Goal: Transaction & Acquisition: Purchase product/service

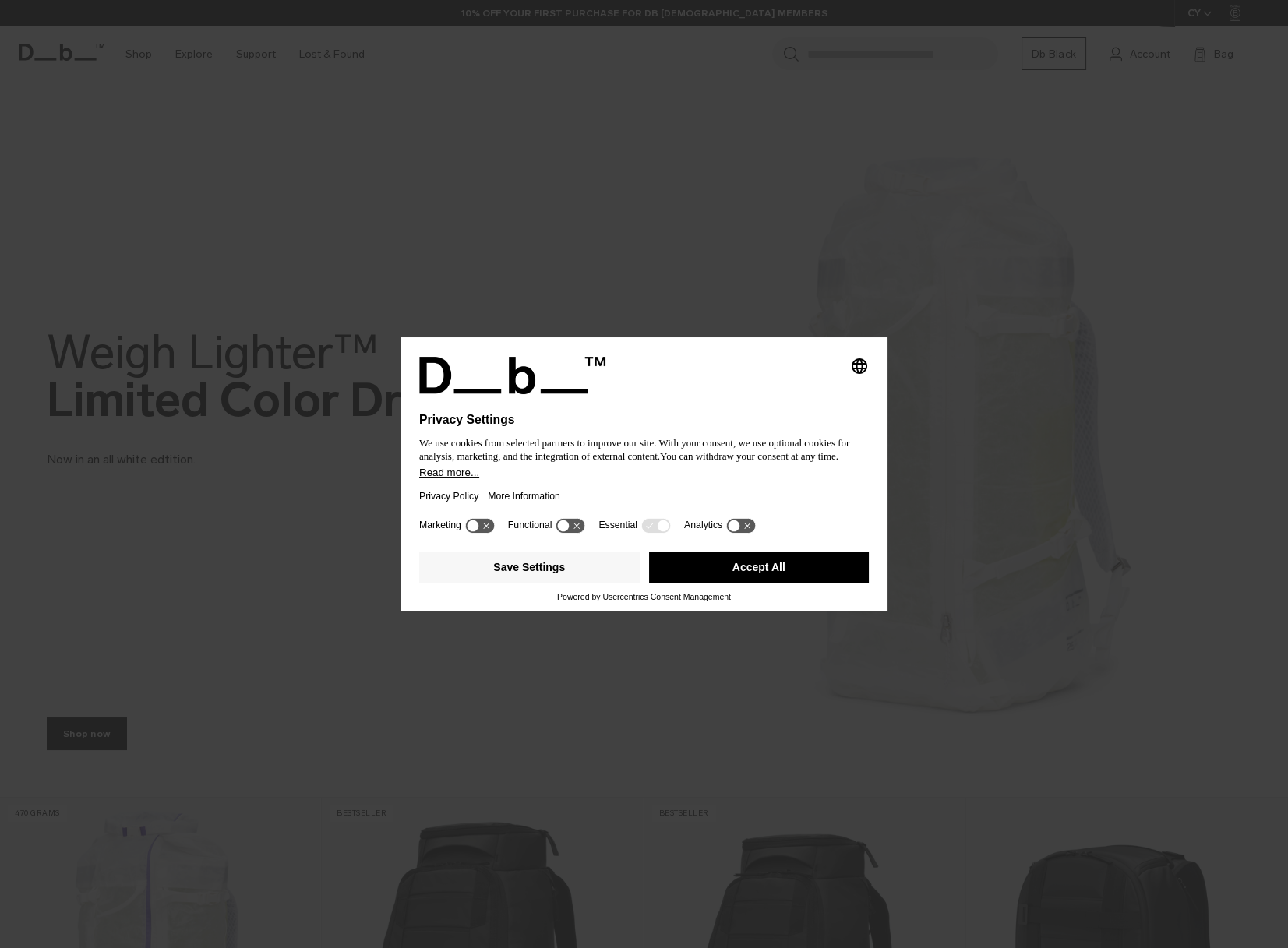
click at [483, 526] on icon at bounding box center [479, 525] width 29 height 15
click at [575, 525] on icon at bounding box center [577, 526] width 6 height 6
click at [737, 529] on icon at bounding box center [740, 525] width 29 height 15
click at [725, 521] on icon at bounding box center [741, 525] width 32 height 17
click at [569, 522] on icon at bounding box center [570, 525] width 29 height 15
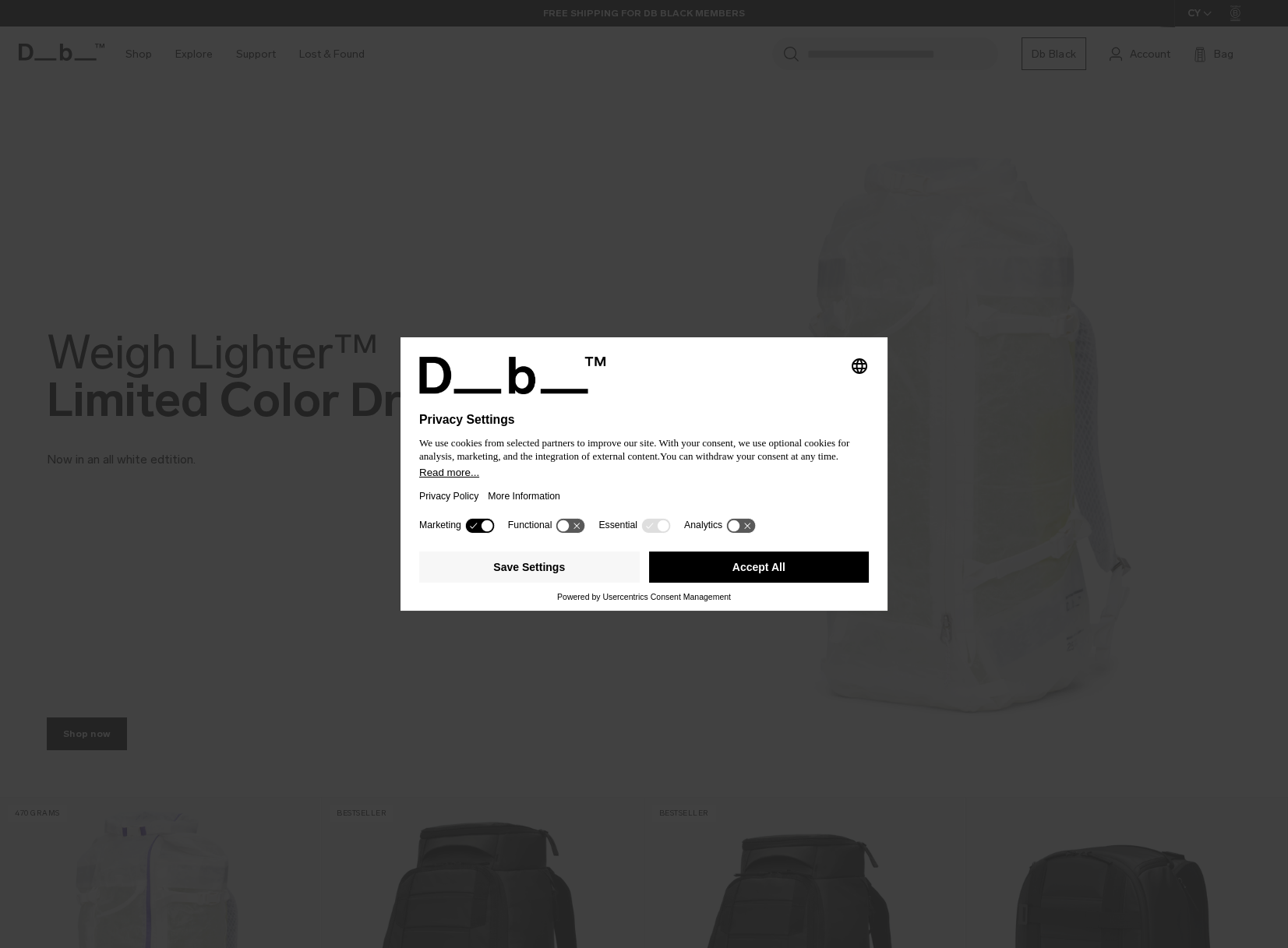
click at [475, 523] on icon at bounding box center [479, 525] width 29 height 15
click at [728, 574] on button "Accept All" at bounding box center [759, 567] width 221 height 32
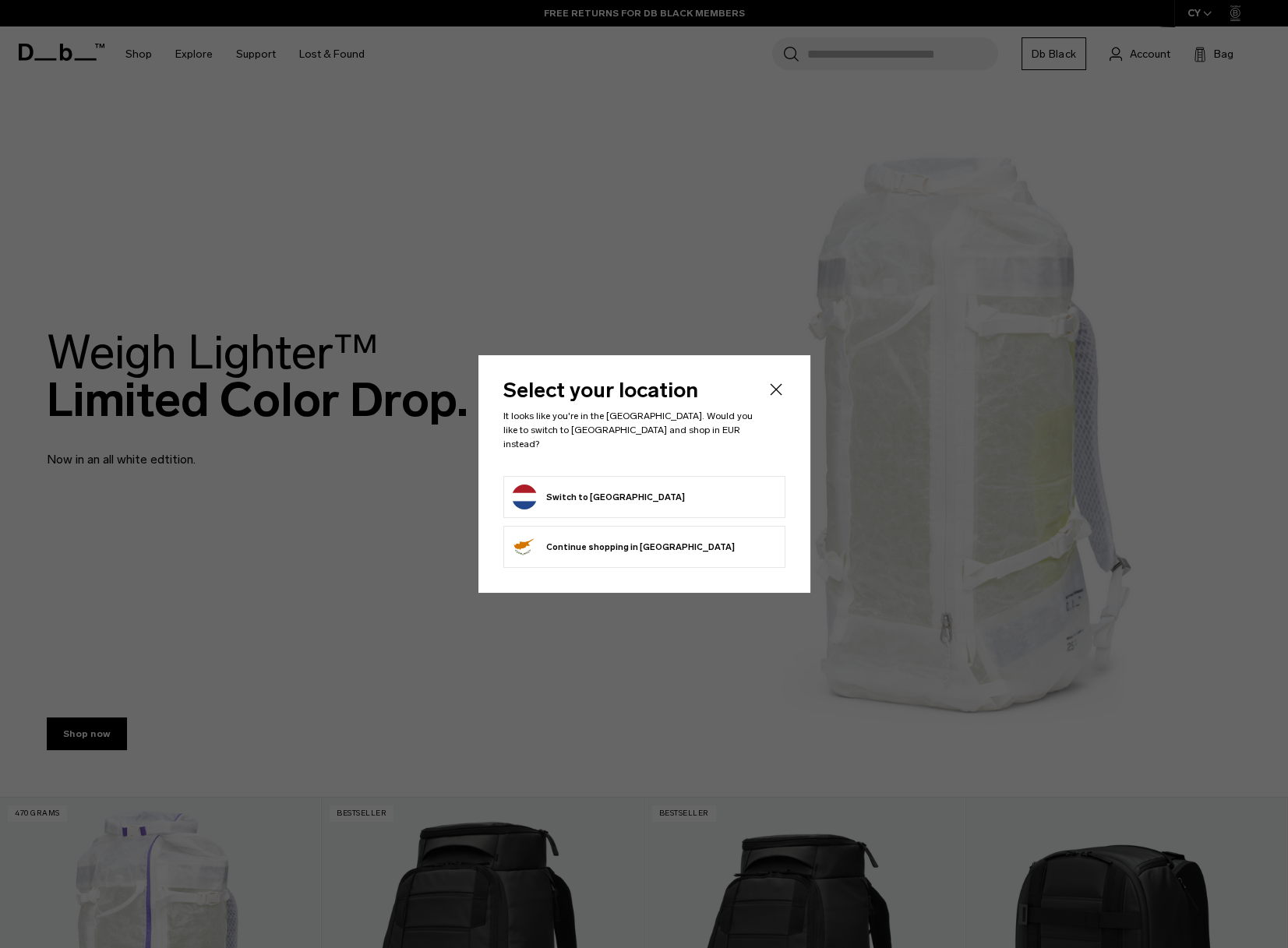
click at [620, 485] on button "Switch to Netherlands" at bounding box center [598, 496] width 173 height 25
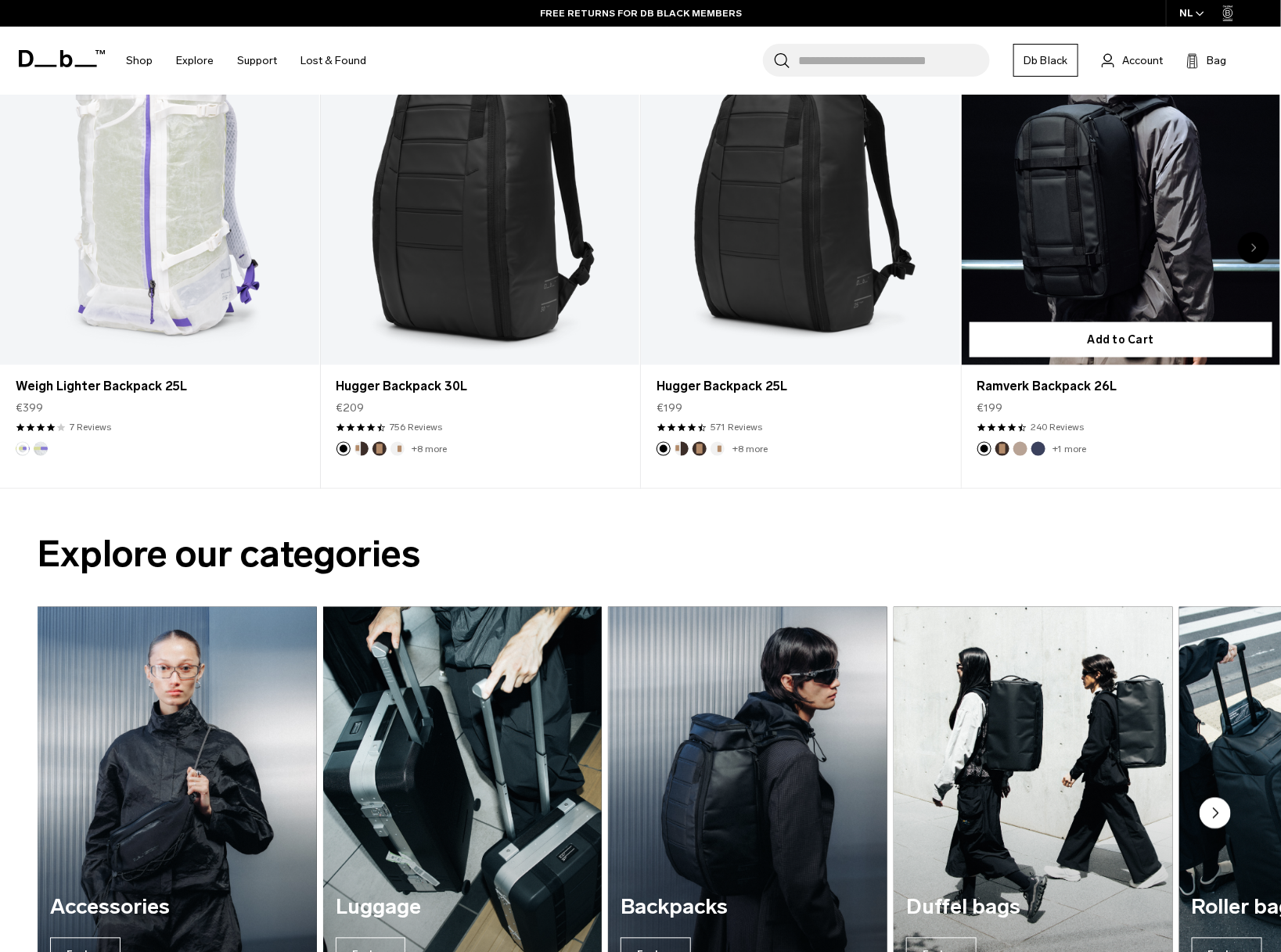
scroll to position [783, 0]
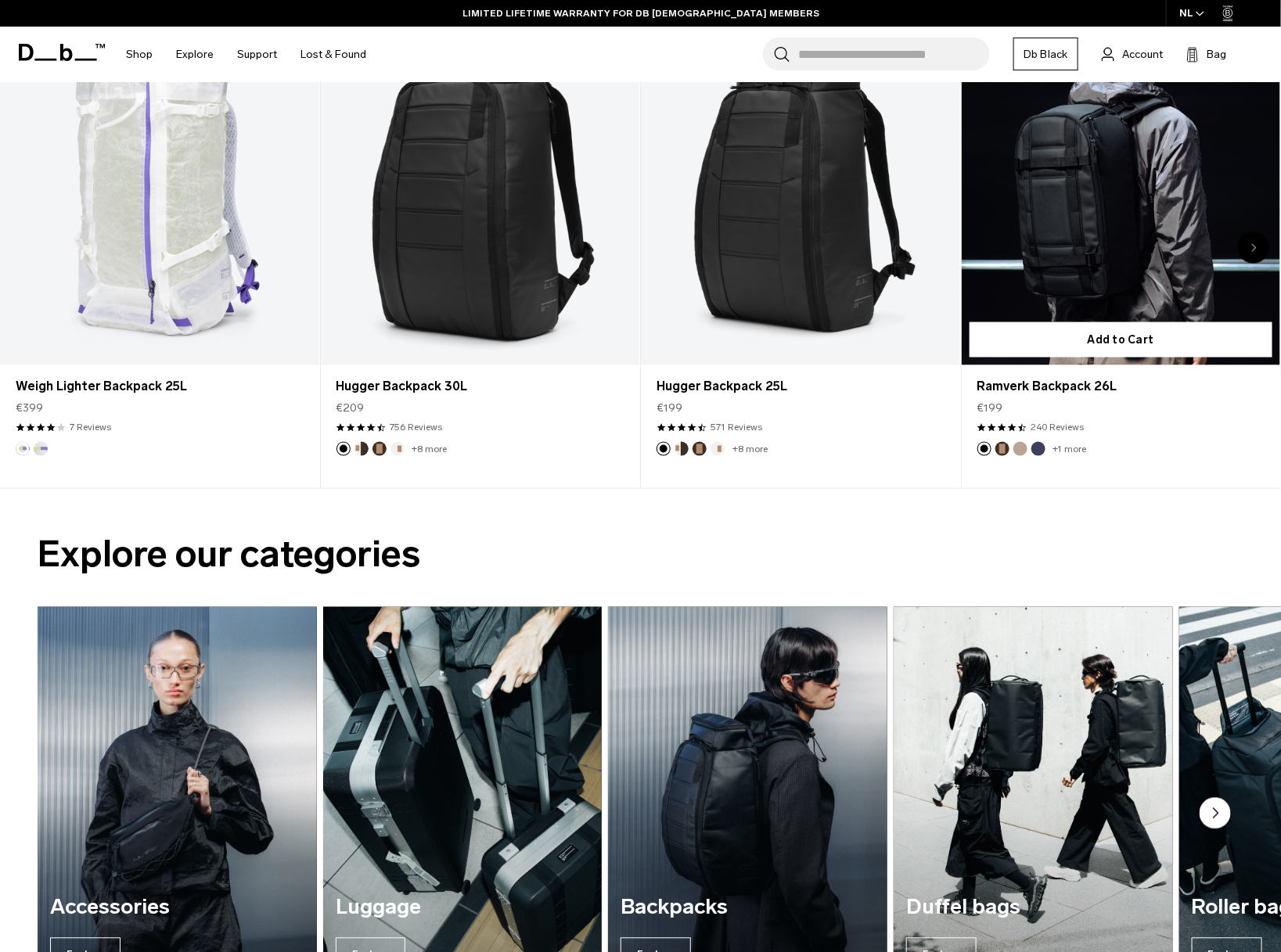
click at [1109, 263] on link "Ramverk Backpack 26L" at bounding box center [1121, 188] width 319 height 355
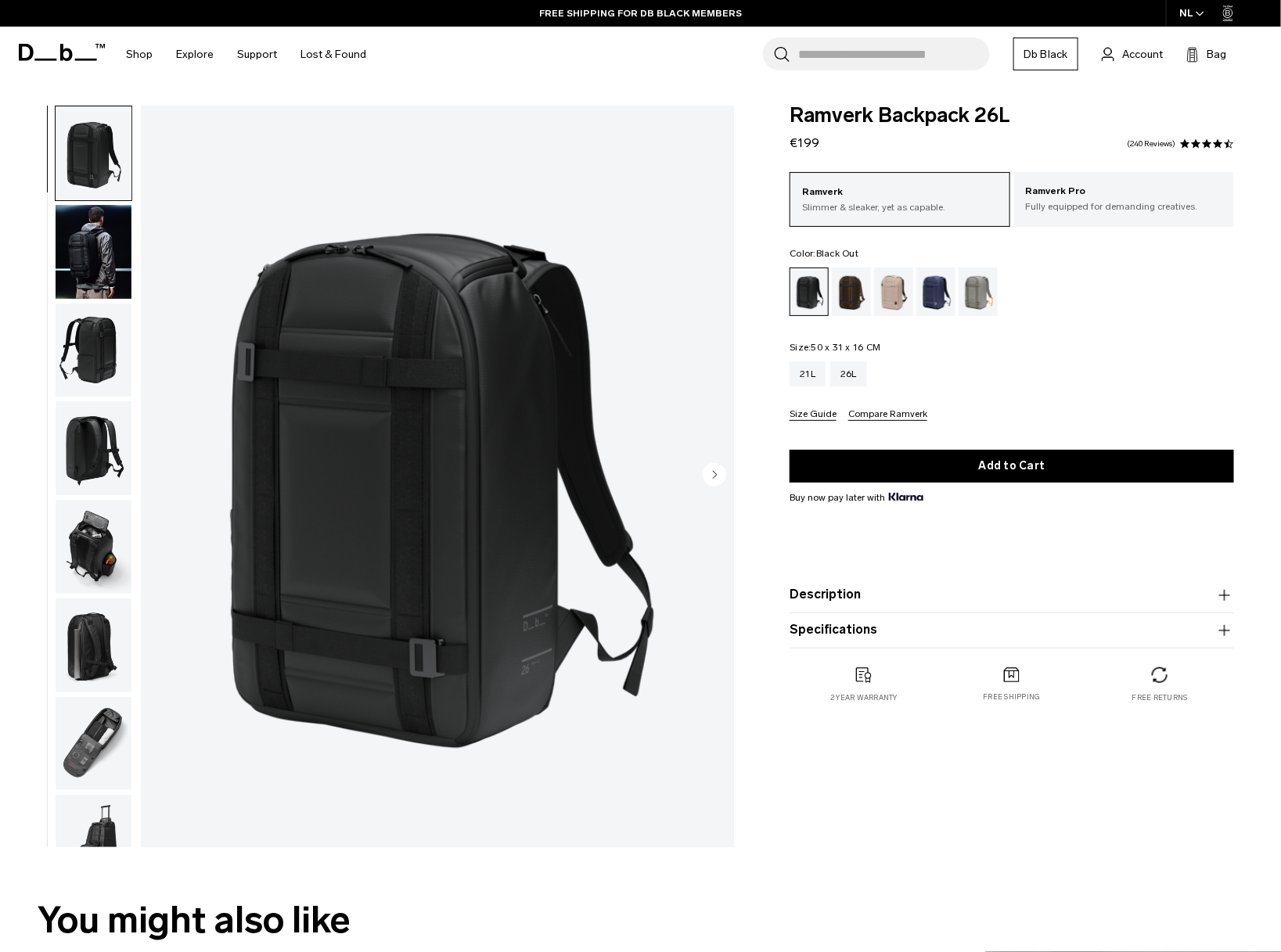
click at [114, 352] on img "button" at bounding box center [93, 350] width 76 height 94
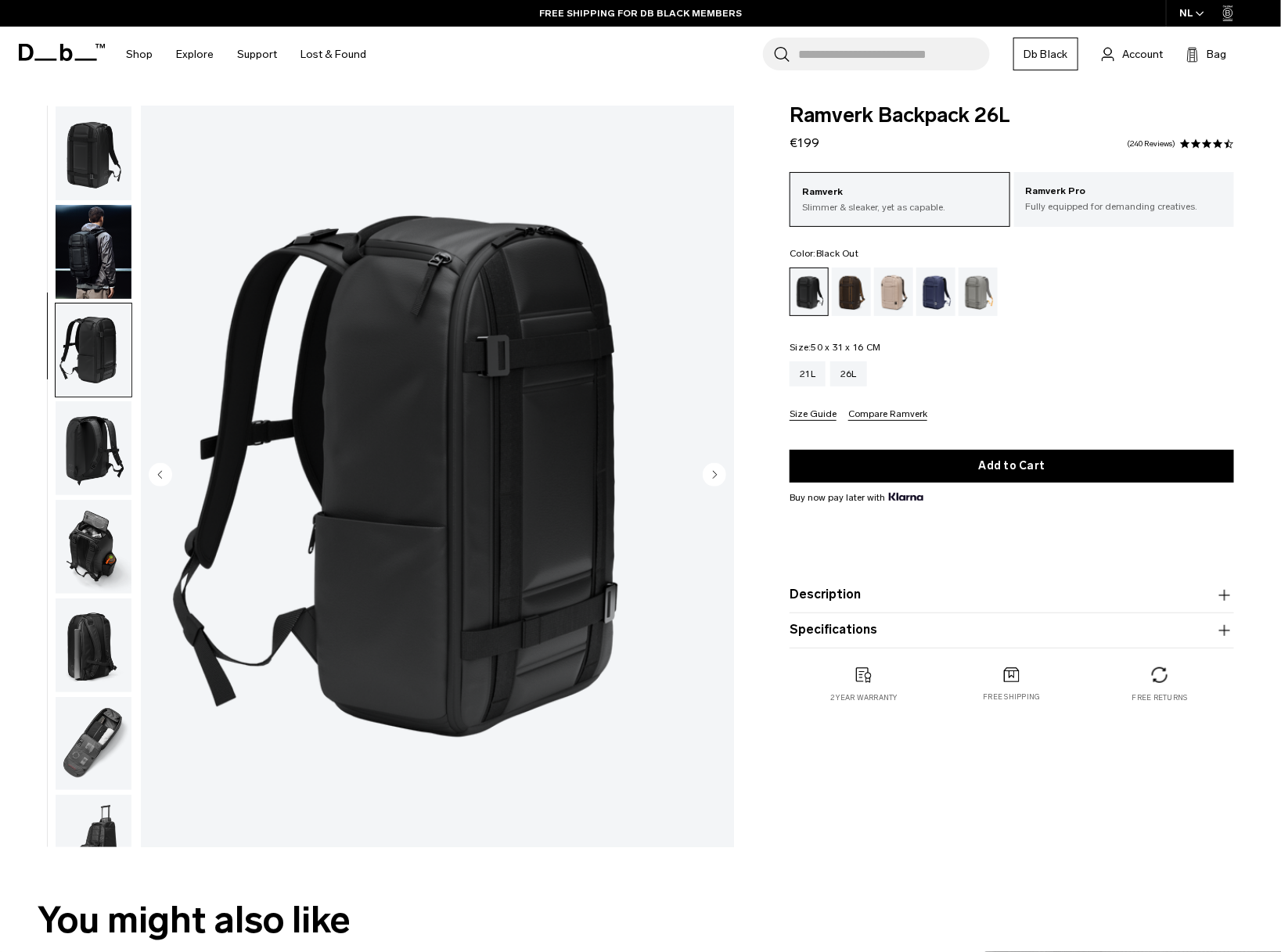
scroll to position [43, 0]
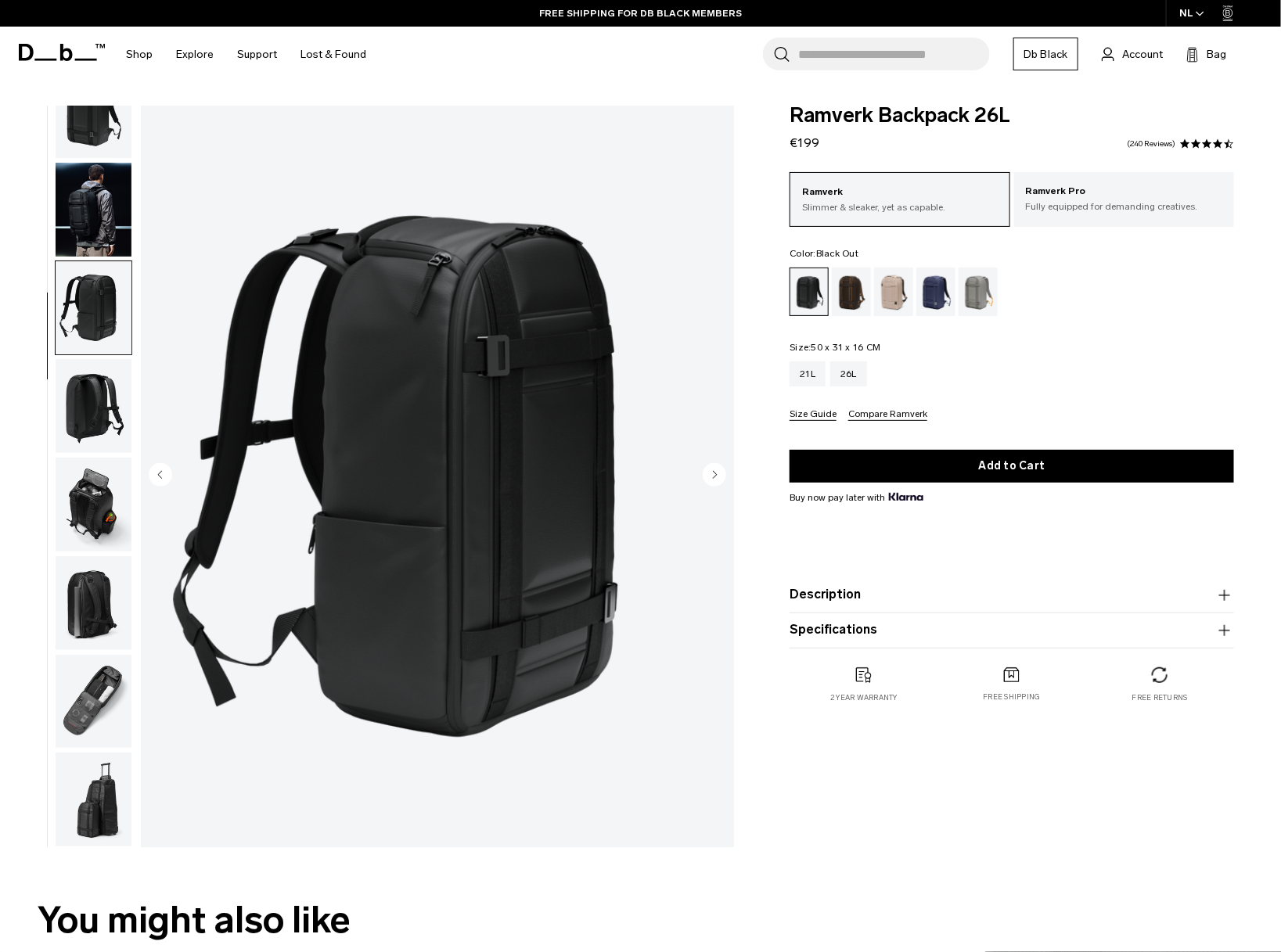
click at [95, 407] on img "button" at bounding box center [93, 406] width 76 height 94
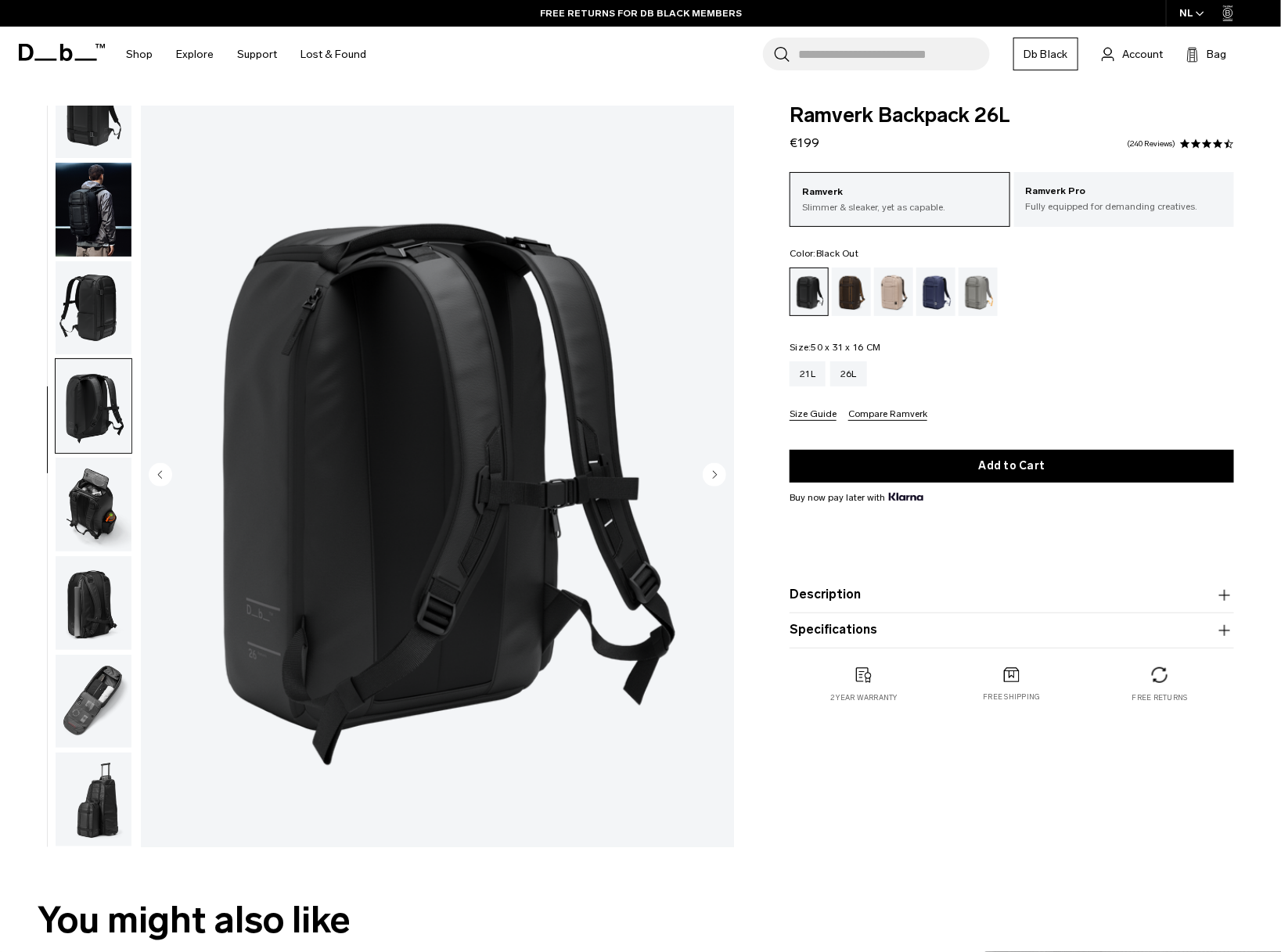
click at [90, 482] on img "button" at bounding box center [93, 504] width 76 height 94
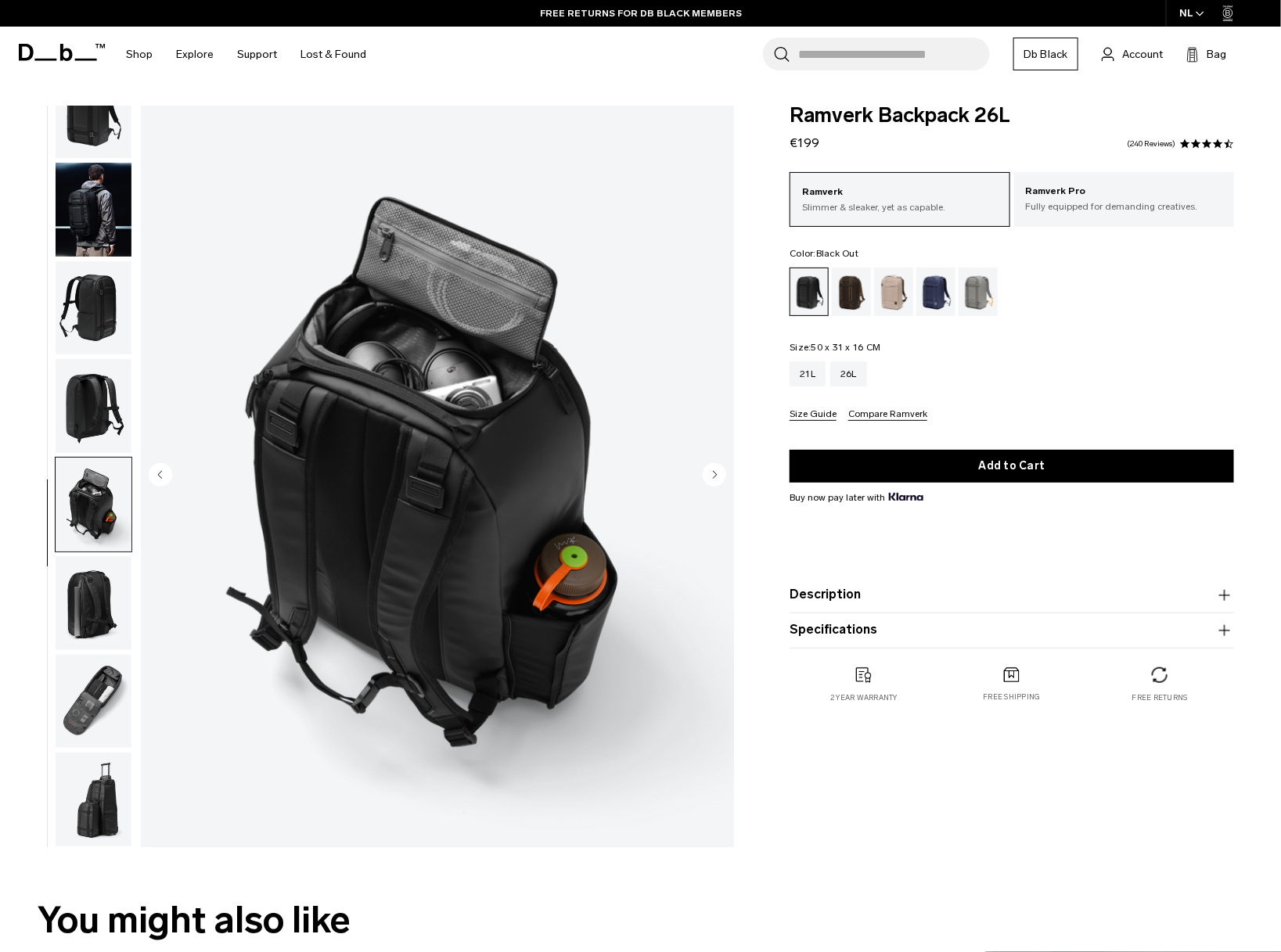
click at [101, 605] on img "button" at bounding box center [93, 603] width 76 height 94
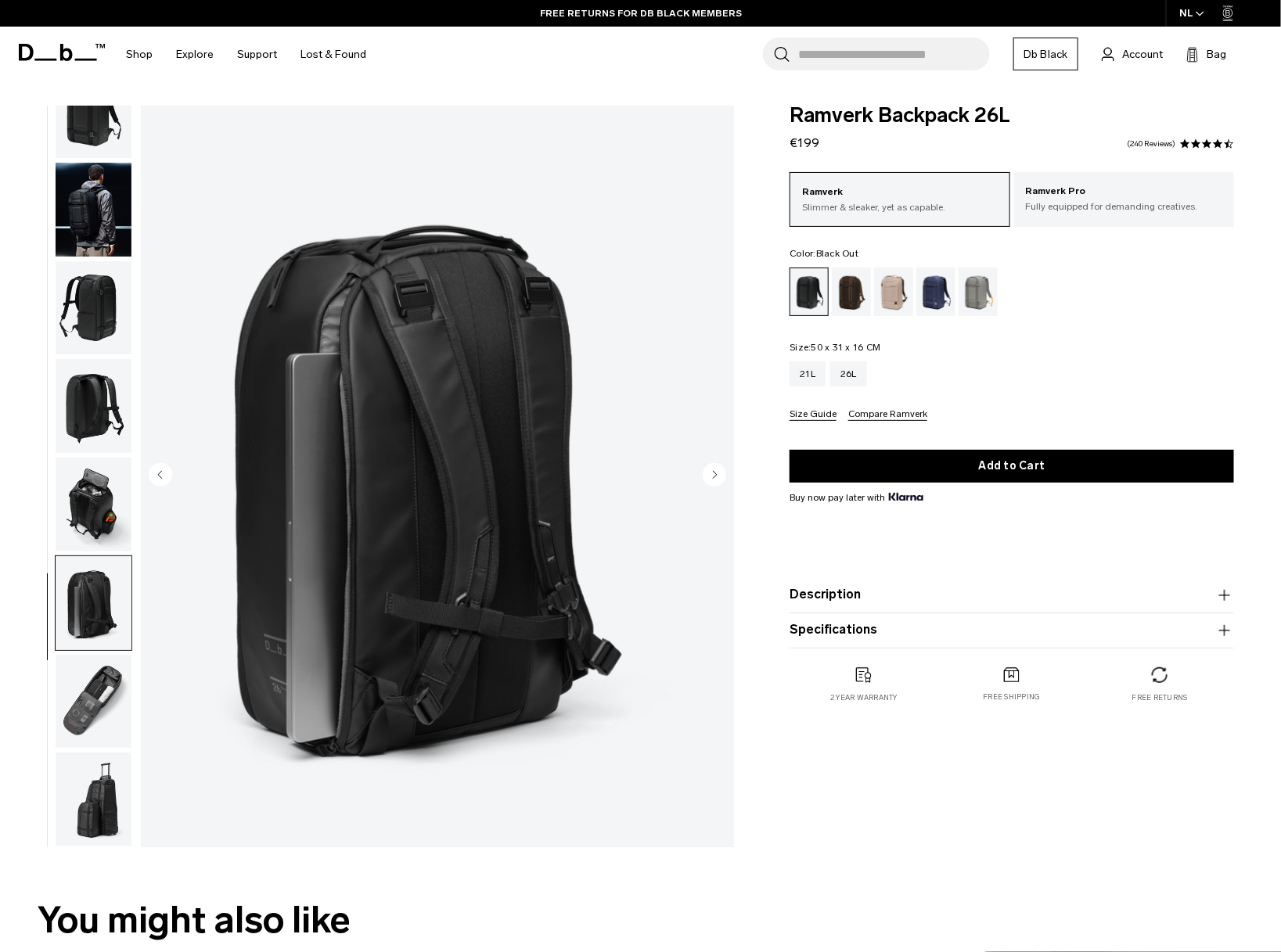
click at [106, 701] on img "button" at bounding box center [93, 701] width 76 height 94
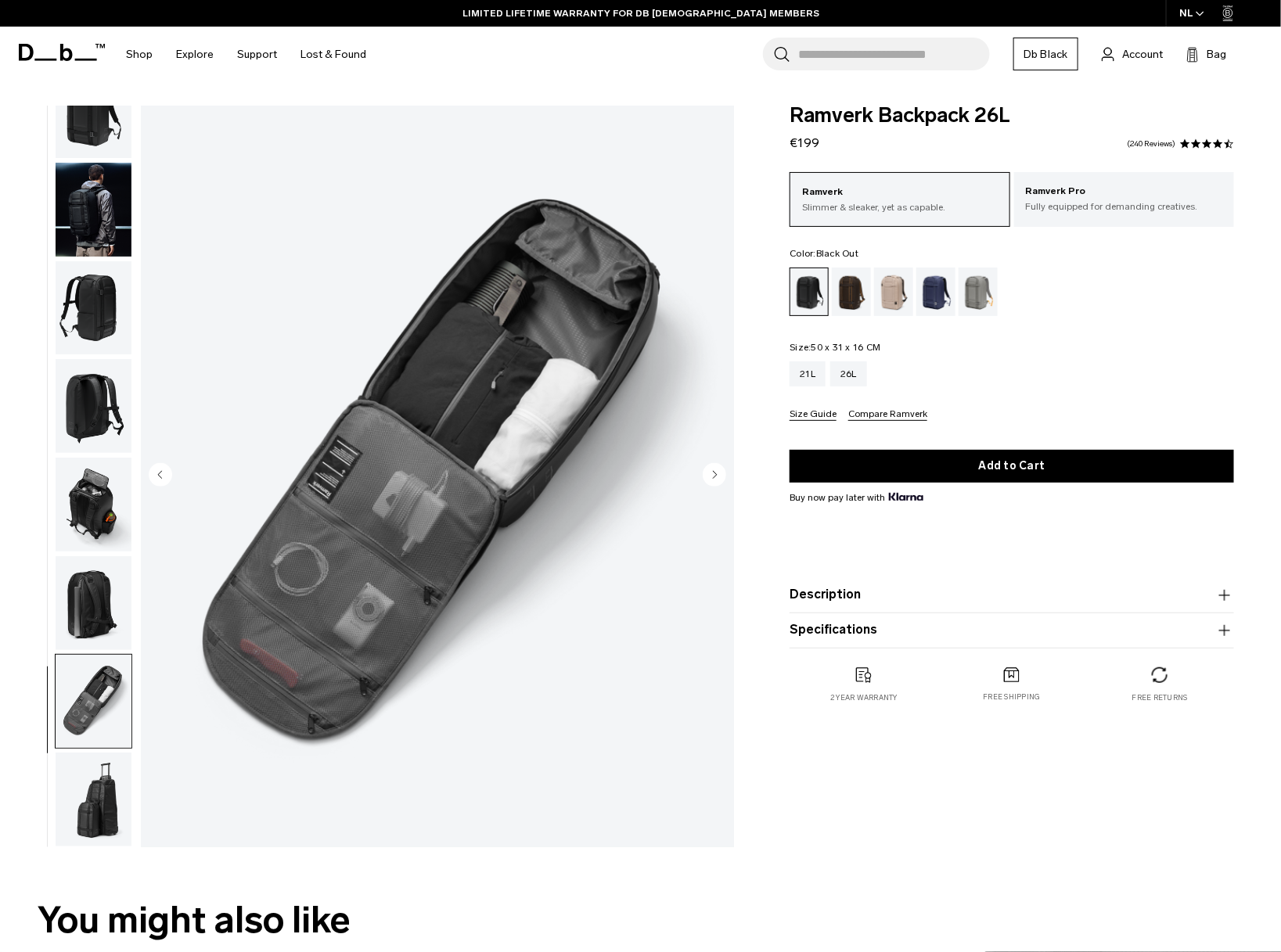
click at [84, 795] on img "button" at bounding box center [93, 799] width 76 height 94
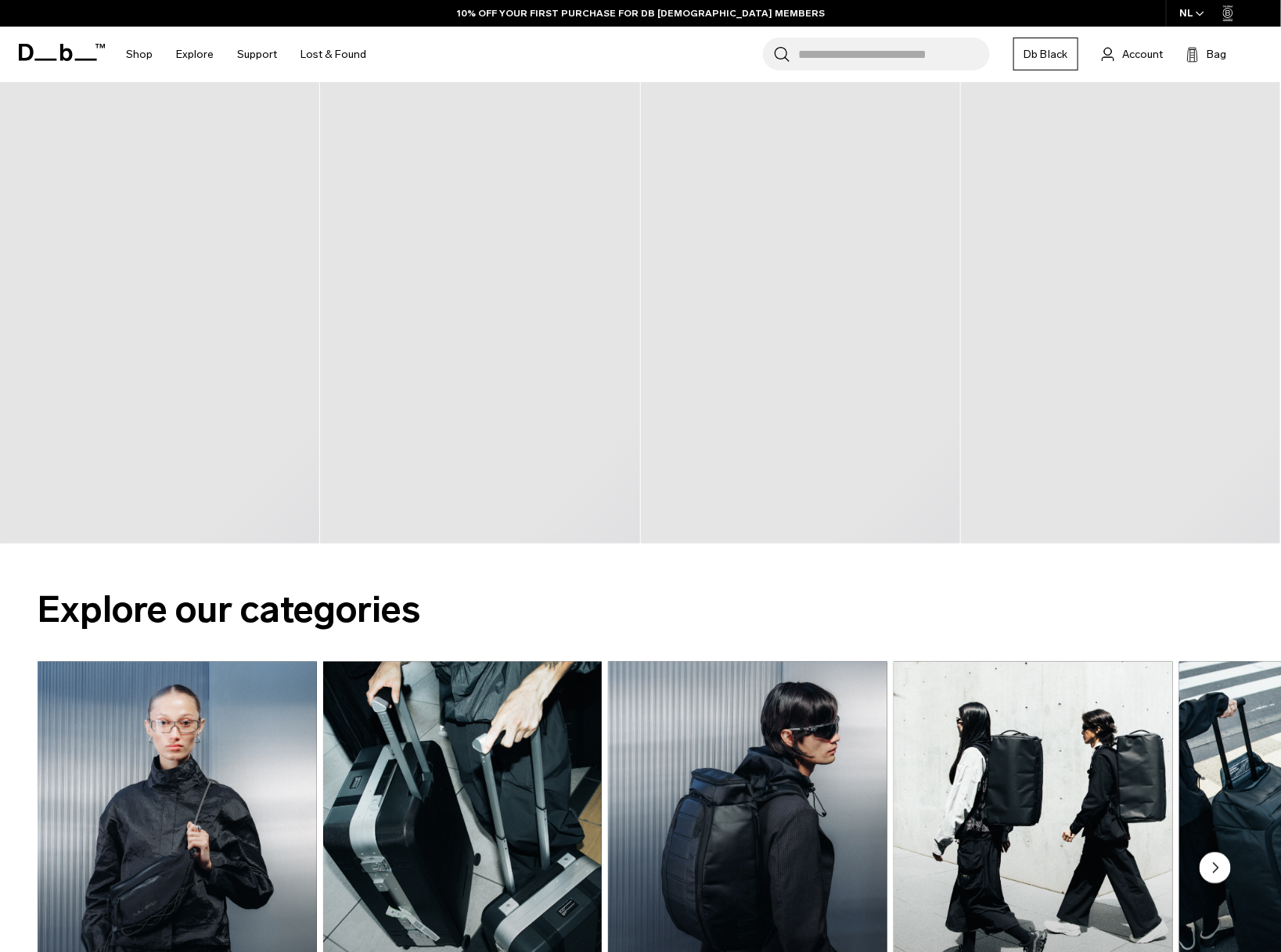
scroll to position [1043, 0]
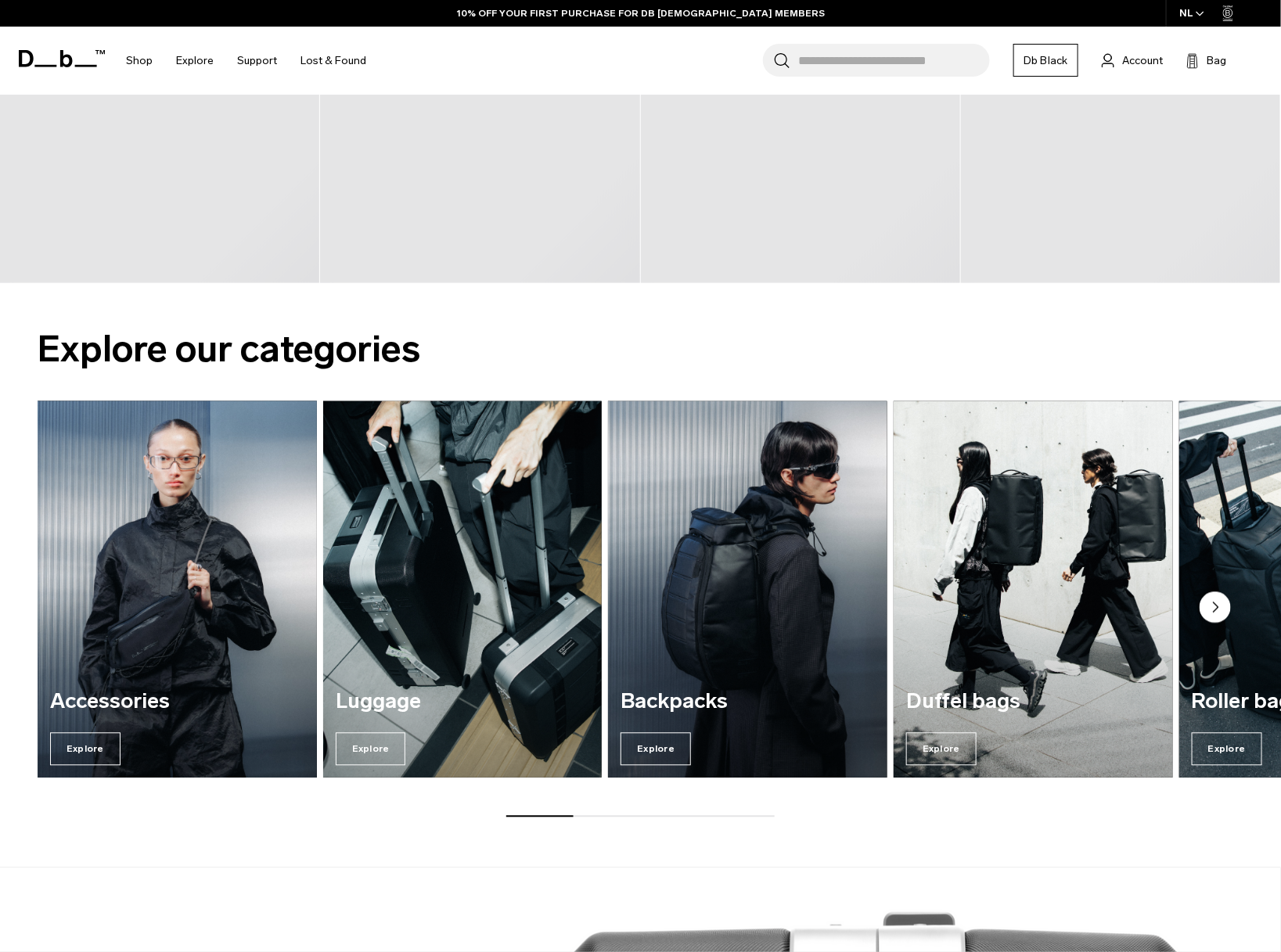
click at [86, 644] on img "1 / 7" at bounding box center [177, 590] width 287 height 388
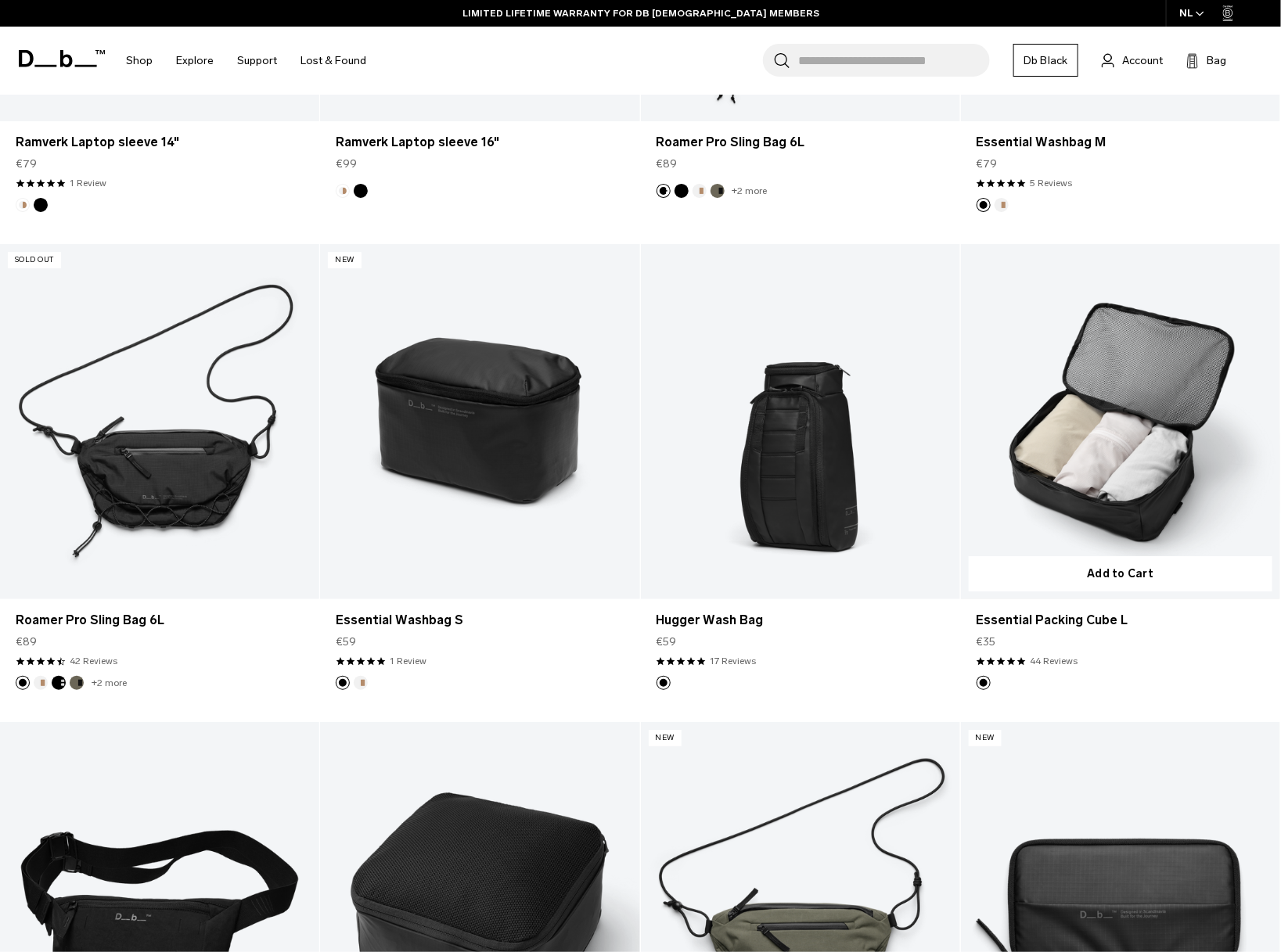
scroll to position [2478, 0]
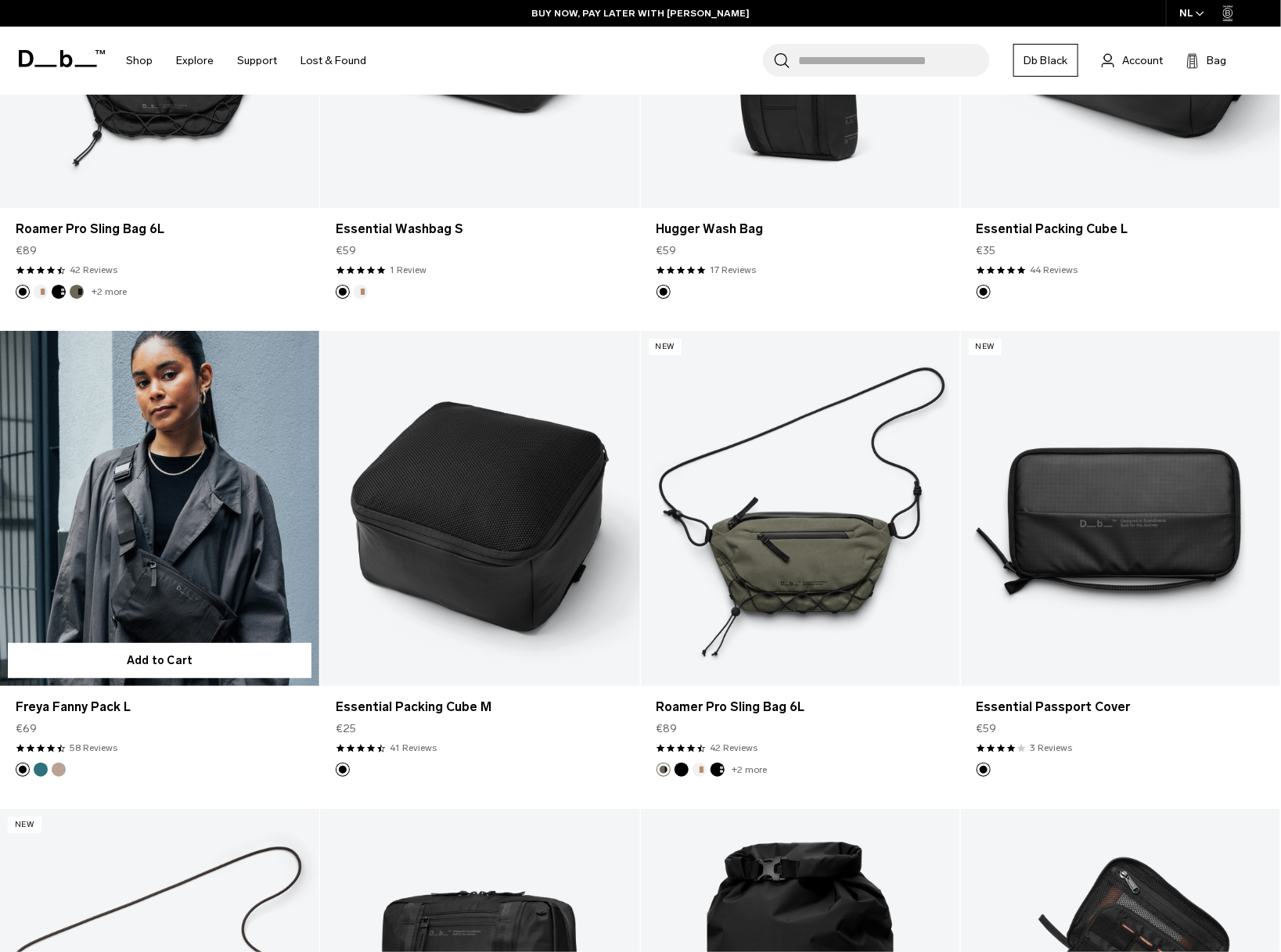
click at [153, 555] on link "Freya Fanny Pack L" at bounding box center [160, 508] width 319 height 356
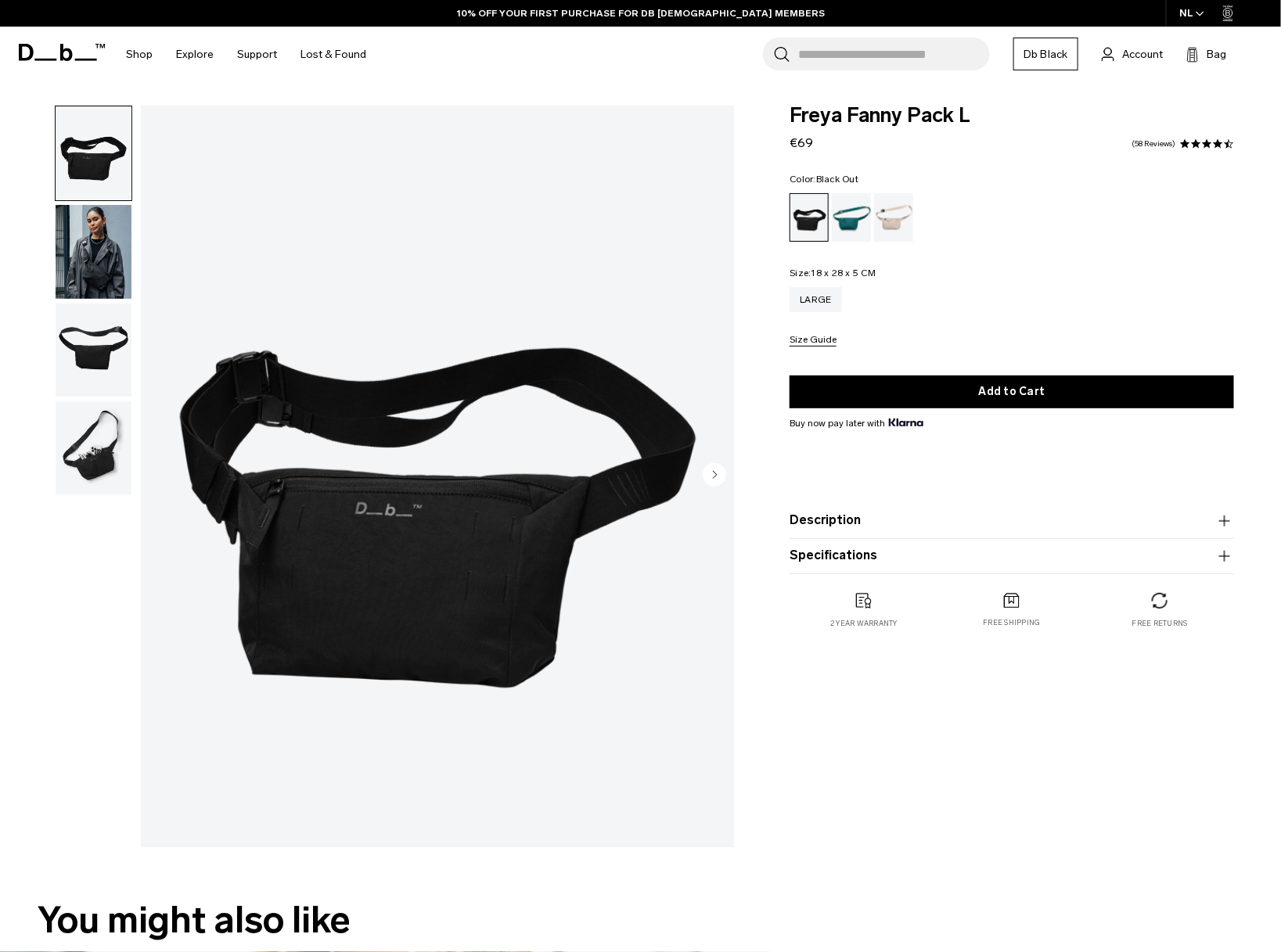
click at [94, 240] on img "button" at bounding box center [93, 252] width 76 height 94
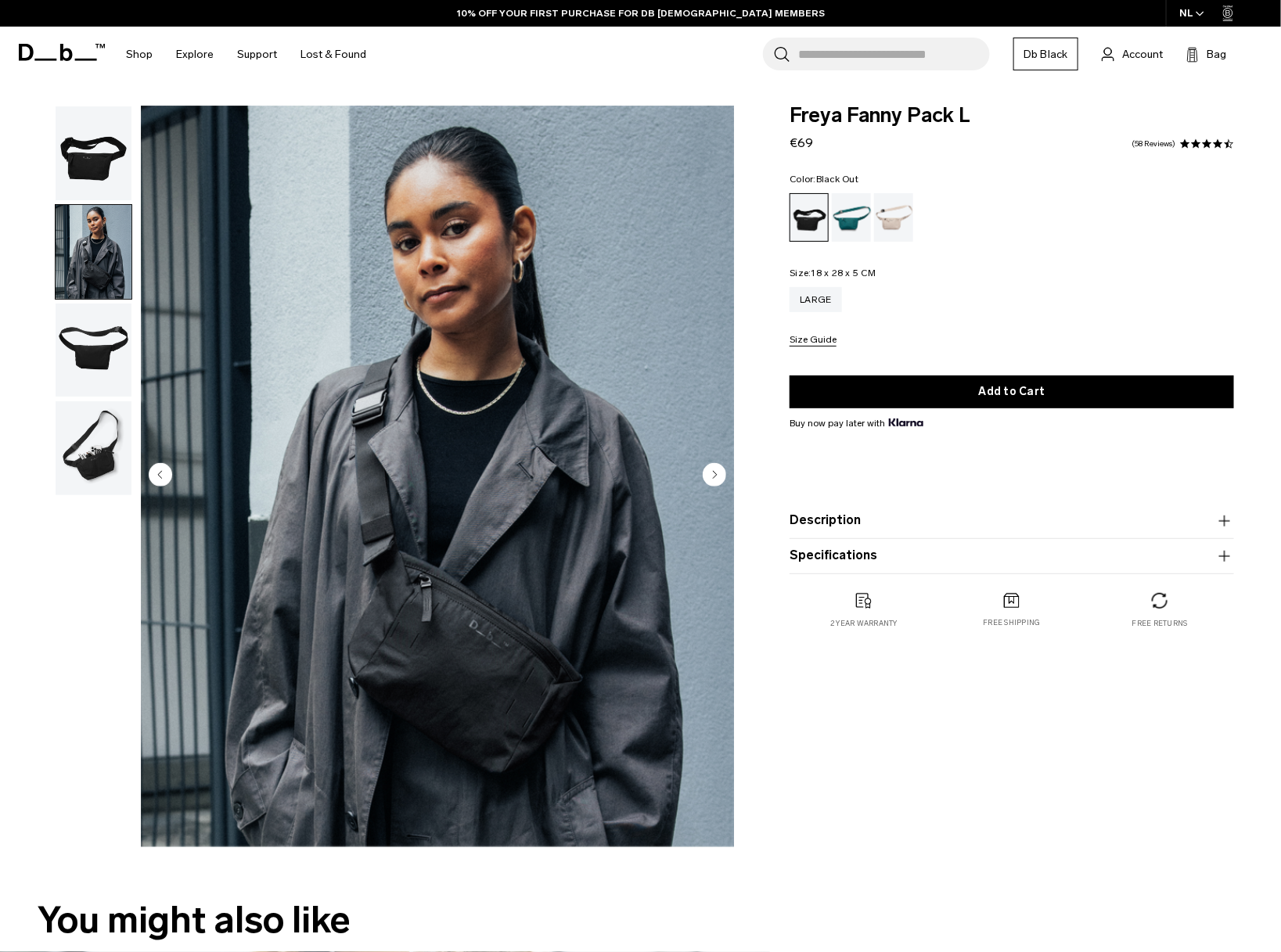
drag, startPoint x: 94, startPoint y: 240, endPoint x: 72, endPoint y: 340, distance: 102.4
click at [61, 339] on img "button" at bounding box center [93, 350] width 76 height 94
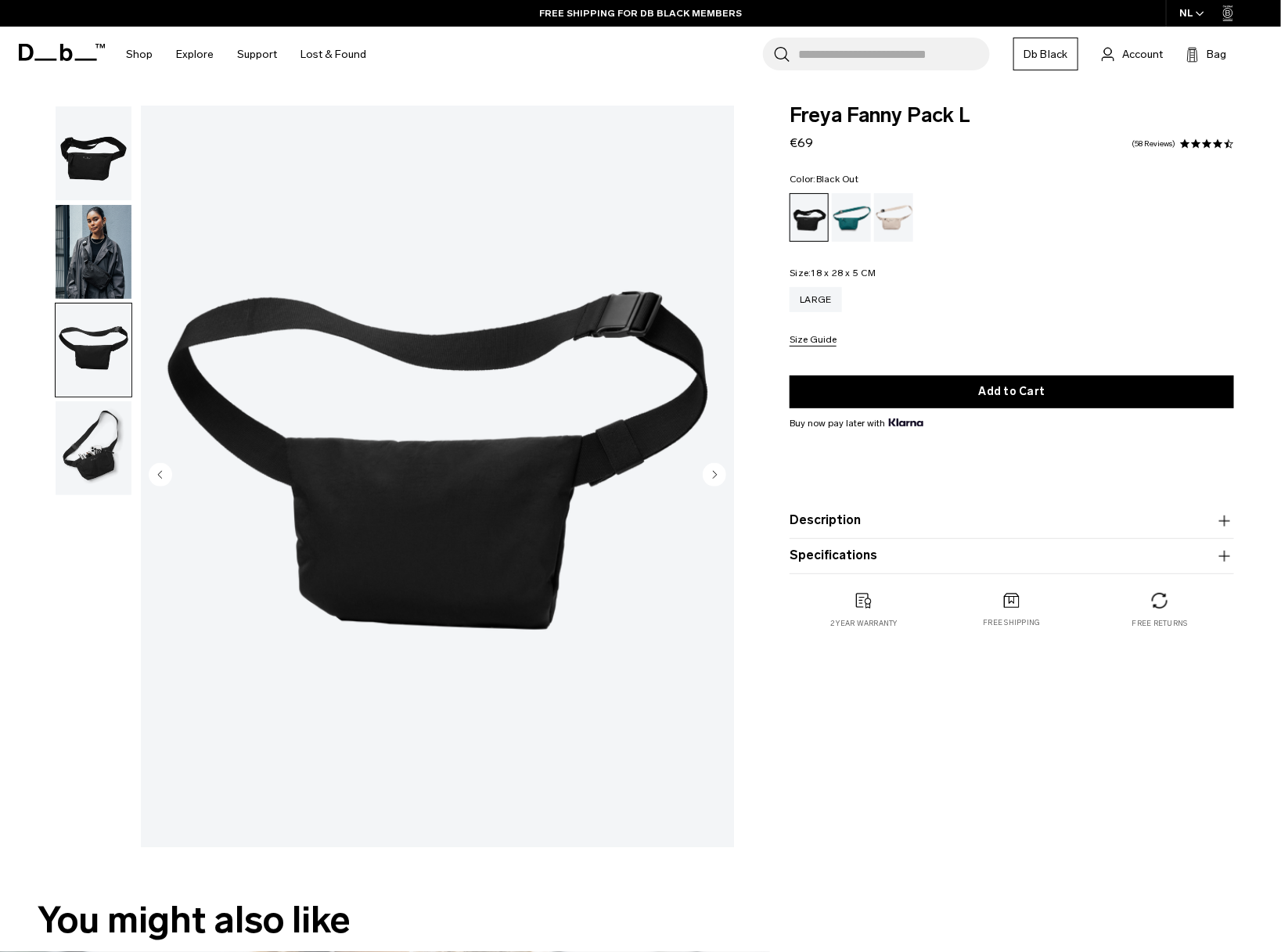
click at [85, 472] on img "button" at bounding box center [93, 448] width 76 height 94
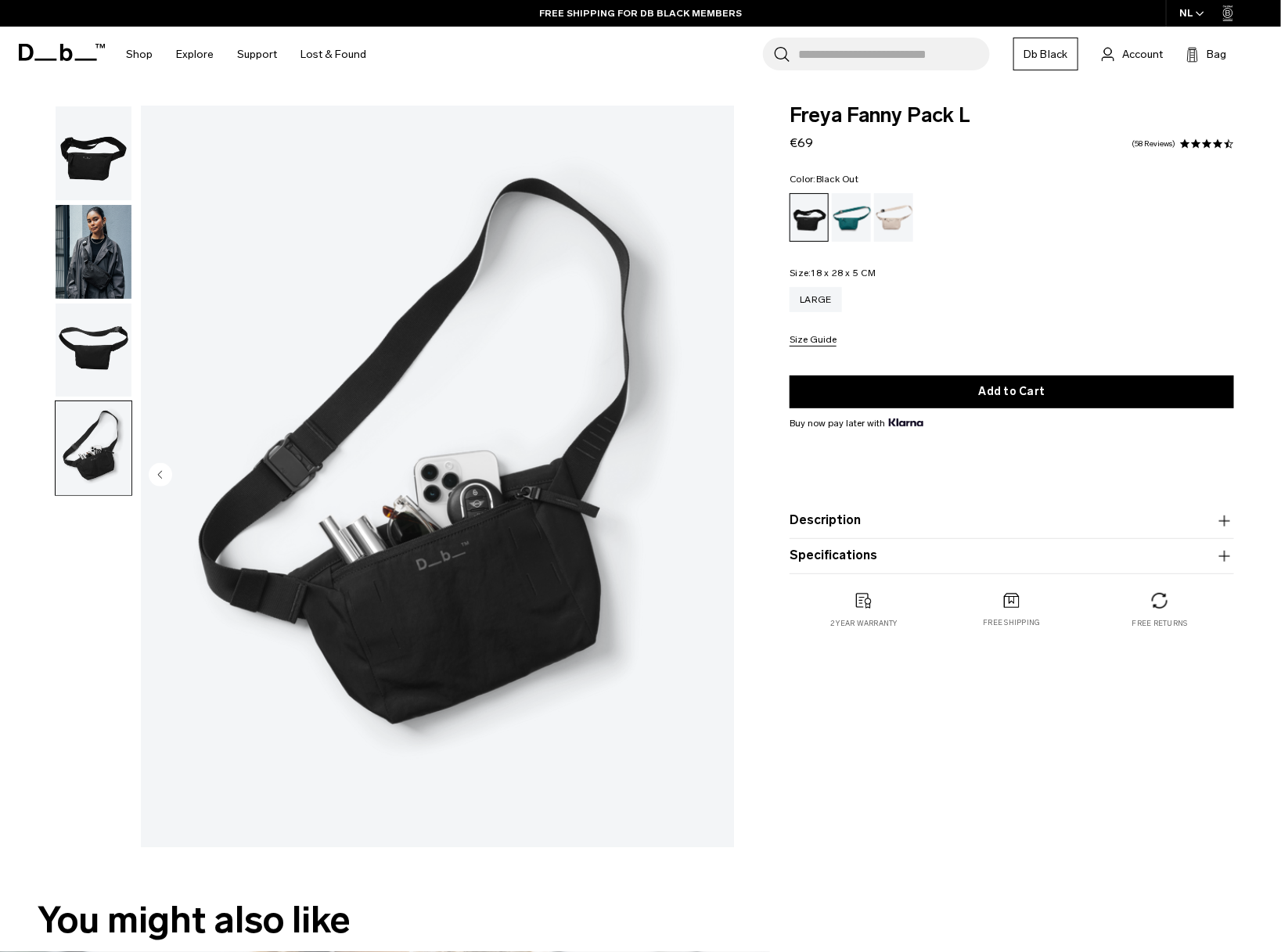
click at [102, 328] on img "button" at bounding box center [93, 350] width 76 height 94
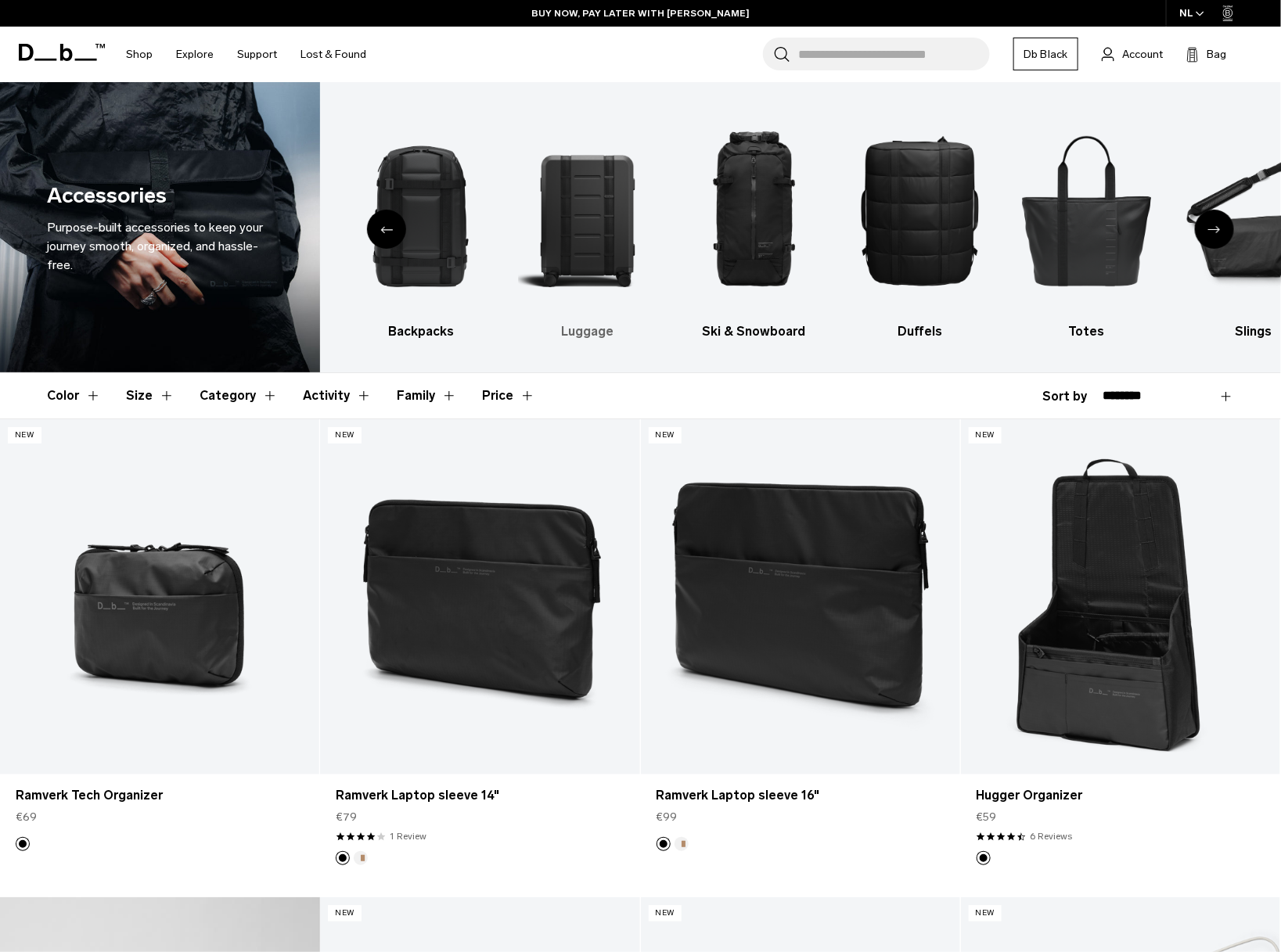
click at [596, 213] on img "3 / 10" at bounding box center [587, 210] width 140 height 209
click at [602, 245] on img "3 / 10" at bounding box center [587, 210] width 140 height 209
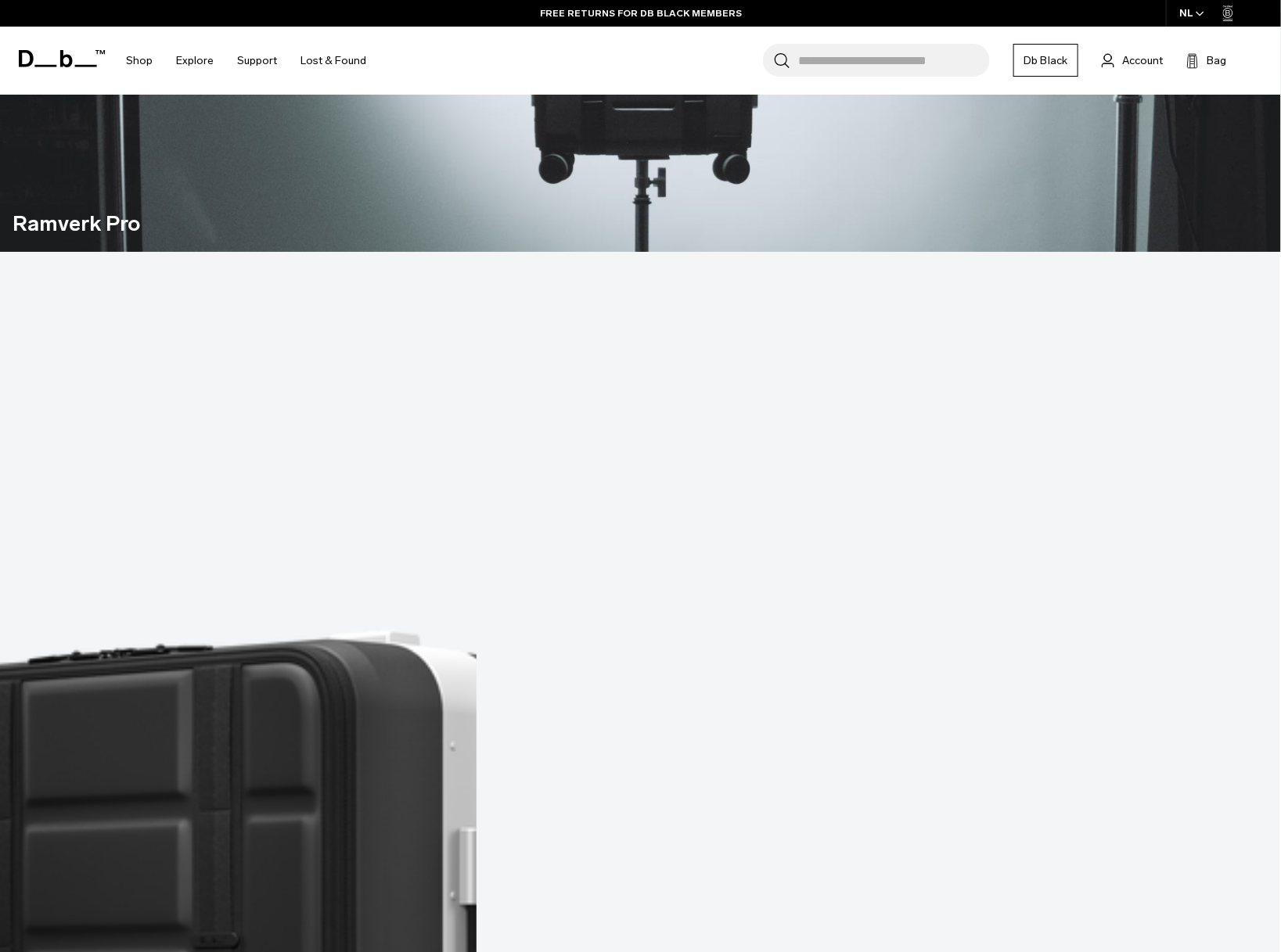
scroll to position [2086, 0]
